Goal: Task Accomplishment & Management: Manage account settings

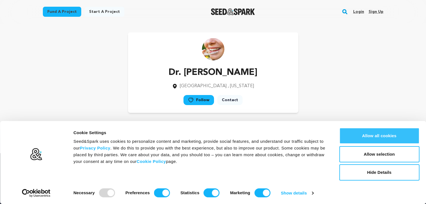
click at [394, 134] on button "Allow all cookies" at bounding box center [379, 136] width 80 height 16
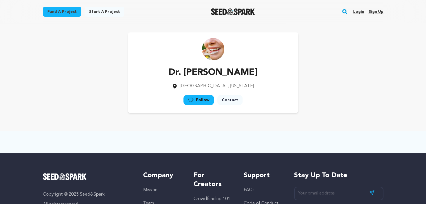
click at [375, 13] on link "Sign up" at bounding box center [375, 11] width 15 height 9
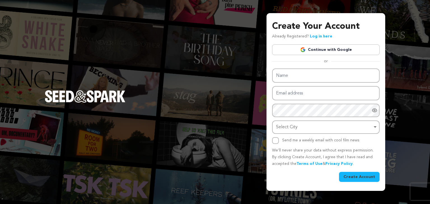
click at [314, 47] on link "Continue with Google" at bounding box center [326, 50] width 108 height 11
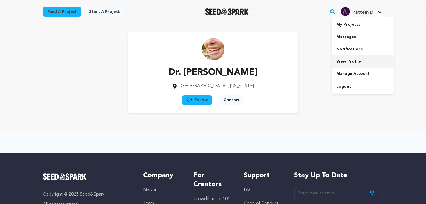
click at [353, 62] on link "View Profile" at bounding box center [363, 61] width 63 height 12
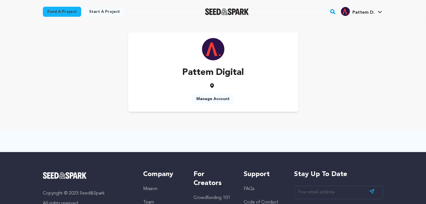
click at [220, 101] on link "Manage Account" at bounding box center [213, 99] width 42 height 10
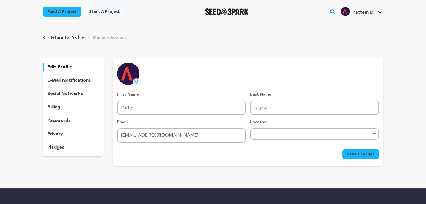
click at [278, 134] on div "Remove item" at bounding box center [314, 134] width 123 height 2
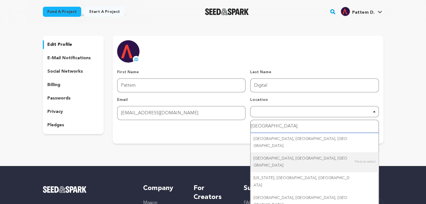
scroll to position [56, 0]
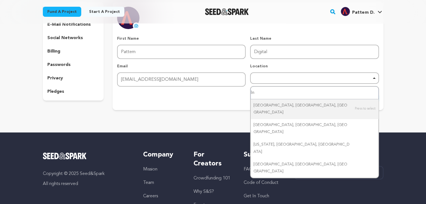
type input "I"
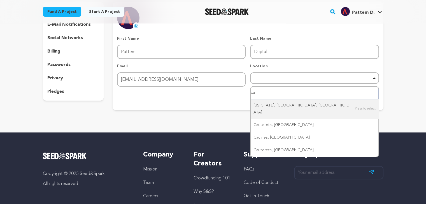
type input "c"
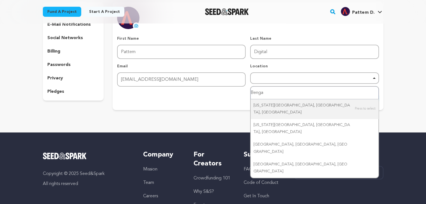
type input "Bengal"
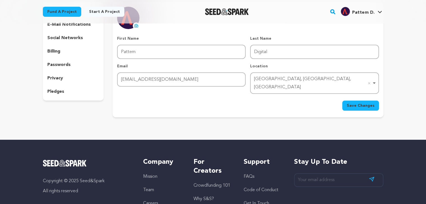
scroll to position [28, 0]
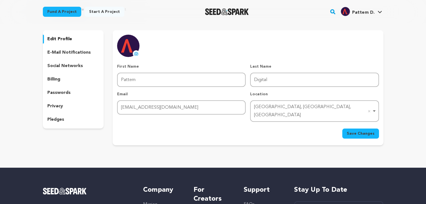
click at [357, 131] on span "Save Changes" at bounding box center [361, 134] width 28 height 6
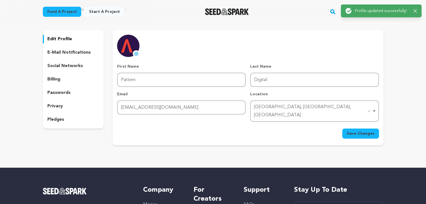
click at [74, 67] on p "social networks" at bounding box center [65, 66] width 36 height 7
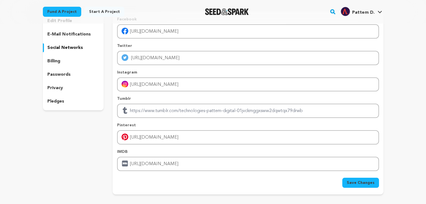
scroll to position [56, 0]
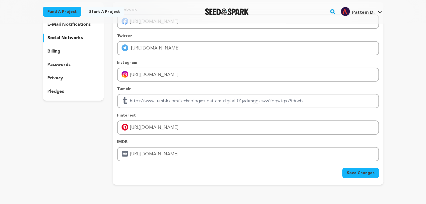
click at [363, 173] on span "Save Changes" at bounding box center [361, 174] width 28 height 6
click at [350, 171] on span "Save Changes" at bounding box center [361, 174] width 28 height 6
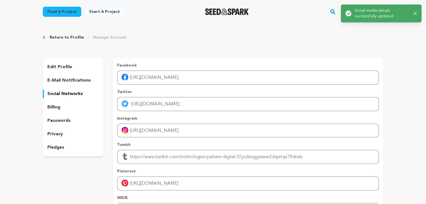
scroll to position [0, 0]
click at [416, 13] on icon "button" at bounding box center [415, 14] width 4 height 4
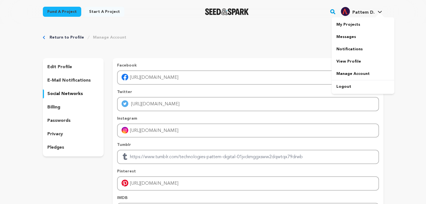
click at [361, 14] on span "Pattem D." at bounding box center [363, 12] width 22 height 4
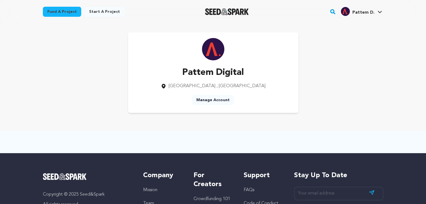
click at [207, 101] on link "Manage Account" at bounding box center [213, 100] width 42 height 10
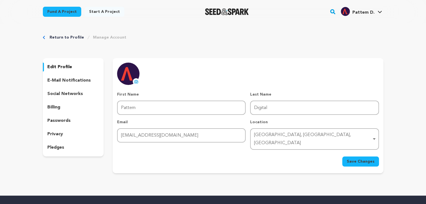
click at [59, 136] on p "privacy" at bounding box center [55, 134] width 16 height 7
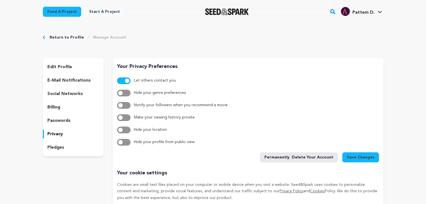
click at [55, 108] on p "billing" at bounding box center [53, 107] width 13 height 7
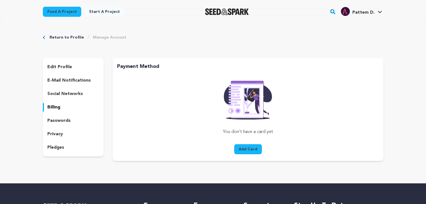
click at [49, 120] on p "passwords" at bounding box center [58, 121] width 23 height 7
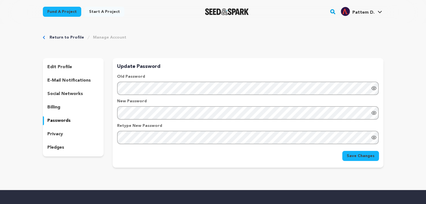
click at [54, 96] on p "social networks" at bounding box center [65, 94] width 36 height 7
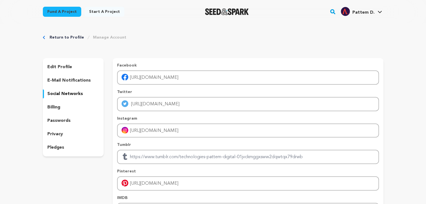
click at [56, 82] on div "e-mail notifications" at bounding box center [73, 80] width 61 height 9
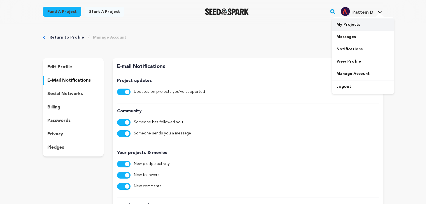
click at [355, 25] on link "My Projects" at bounding box center [363, 24] width 63 height 12
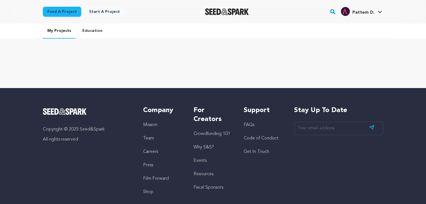
click at [94, 32] on link "Education" at bounding box center [92, 31] width 29 height 15
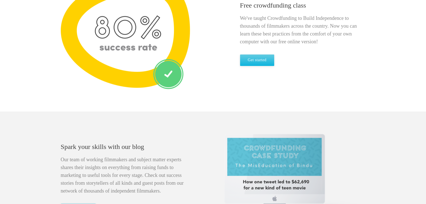
scroll to position [224, 0]
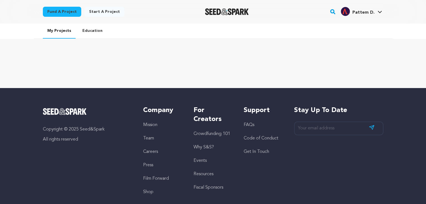
click at [91, 9] on link "Start a project" at bounding box center [105, 12] width 40 height 10
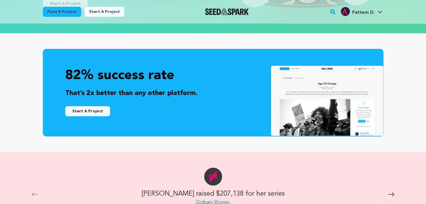
scroll to position [140, 0]
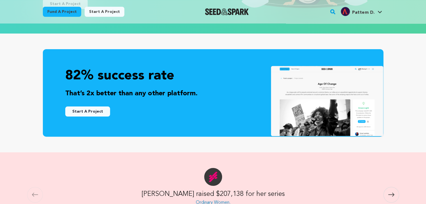
click at [84, 110] on button "Start A Project" at bounding box center [87, 112] width 45 height 10
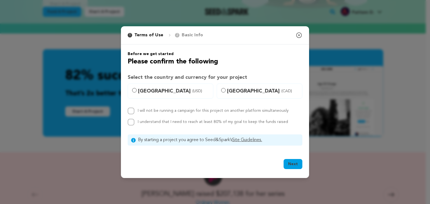
click at [136, 92] on label "[GEOGRAPHIC_DATA] (USD)" at bounding box center [171, 91] width 86 height 15
click at [136, 92] on input "[GEOGRAPHIC_DATA] (USD)" at bounding box center [134, 90] width 4 height 4
radio input "true"
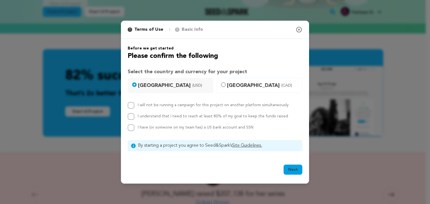
click at [292, 167] on button "Next" at bounding box center [293, 170] width 19 height 10
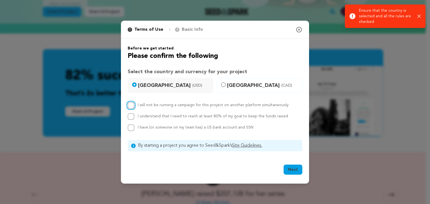
click at [131, 104] on input "I will not be running a campaign for this project on another platform simultane…" at bounding box center [131, 105] width 7 height 7
checkbox input "true"
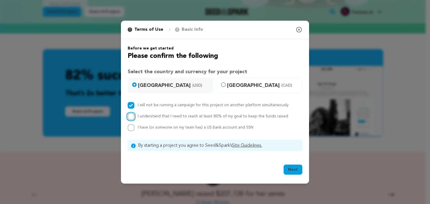
click at [129, 115] on input "I understand that I need to reach at least 80% of my goal to keep the funds rai…" at bounding box center [131, 116] width 7 height 7
checkbox input "true"
click at [134, 127] on input "I have (or someone on my team has) a US bank account and SSN" at bounding box center [131, 128] width 7 height 7
checkbox input "true"
click at [299, 173] on button "Next" at bounding box center [293, 170] width 19 height 10
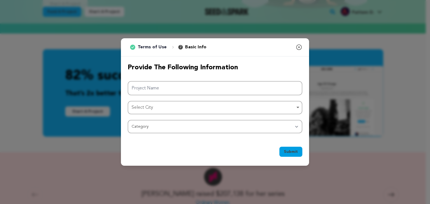
click at [300, 47] on icon "button" at bounding box center [299, 47] width 7 height 7
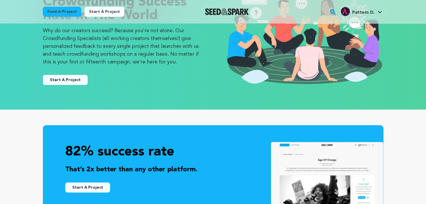
scroll to position [0, 0]
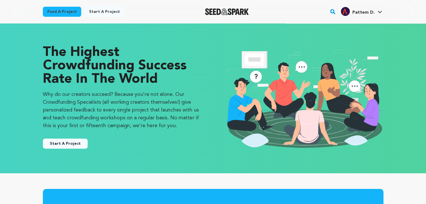
click at [68, 147] on button "Start A Project" at bounding box center [65, 144] width 45 height 10
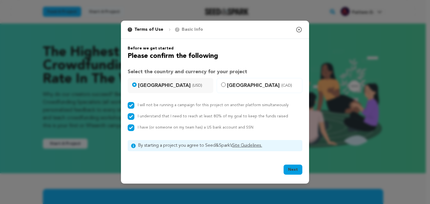
click at [299, 31] on icon "button" at bounding box center [299, 29] width 7 height 7
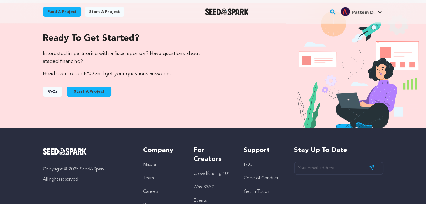
scroll to position [651, 0]
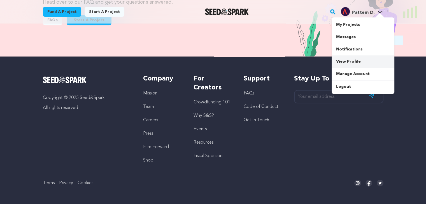
click at [354, 62] on link "View Profile" at bounding box center [363, 61] width 63 height 12
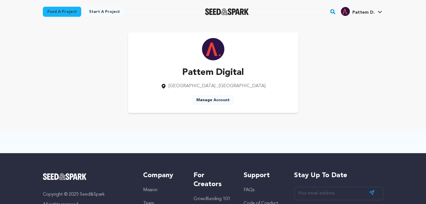
click at [221, 99] on link "Manage Account" at bounding box center [213, 100] width 42 height 10
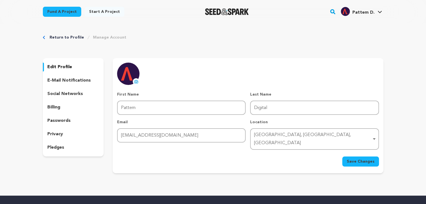
click at [65, 94] on p "social networks" at bounding box center [65, 94] width 36 height 7
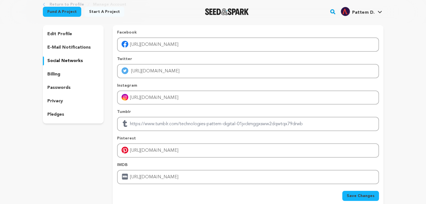
scroll to position [84, 0]
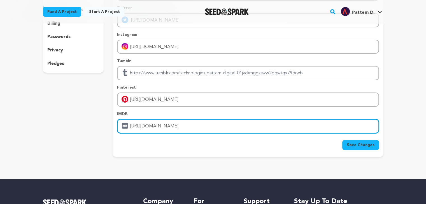
click at [162, 127] on input "https://pattemdigital.com/" at bounding box center [248, 126] width 262 height 14
click at [142, 123] on input "https://pattemdigital.com/" at bounding box center [248, 126] width 262 height 14
paste input "https://pattemdigital.com/"
paste input "Enter IMDB profile link"
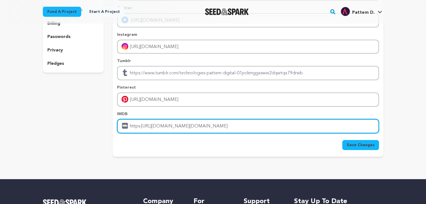
type input "https://pattemdigital.com/"
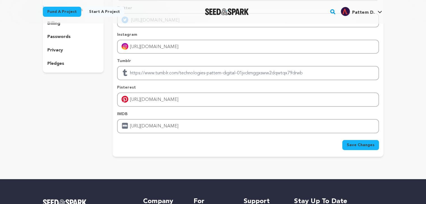
click at [180, 146] on div "Save Changes" at bounding box center [248, 145] width 262 height 10
click at [372, 146] on span "Save Changes" at bounding box center [361, 146] width 28 height 6
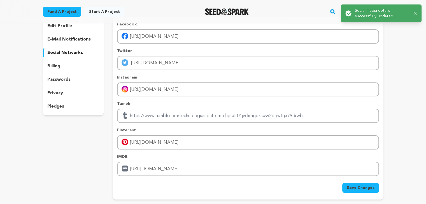
scroll to position [0, 0]
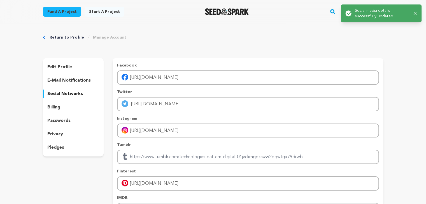
click at [415, 13] on icon "button" at bounding box center [414, 13] width 3 height 3
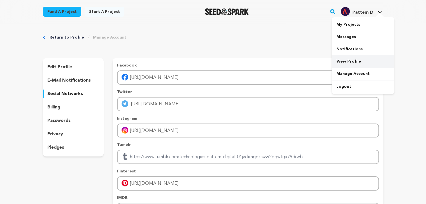
click at [364, 58] on link "View Profile" at bounding box center [363, 61] width 63 height 12
